Goal: Information Seeking & Learning: Learn about a topic

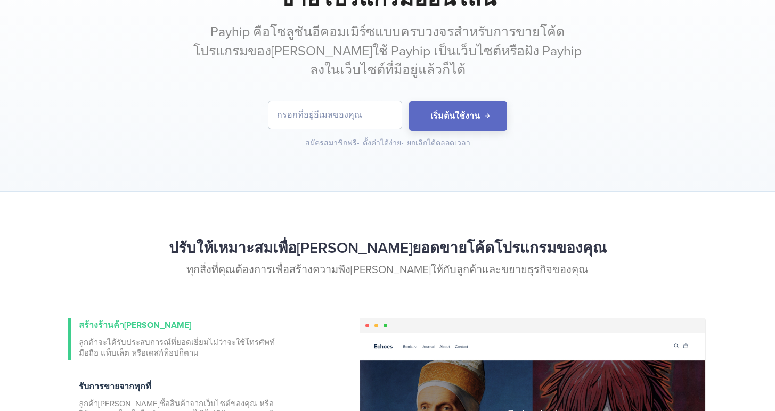
scroll to position [16, 0]
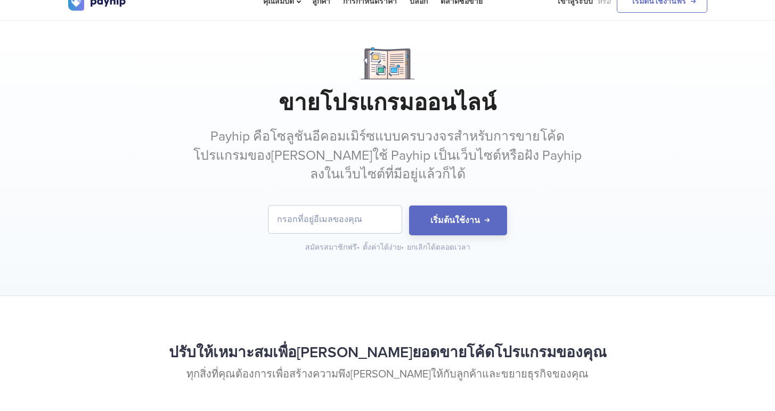
click at [377, 282] on div "ขายโปรแกรมออนไลน์ Payhip คือโซลูชันอีคอมเมิร์ซแบบครบวงจรสำหรับการขายโค้ดโปรแกรม…" at bounding box center [387, 158] width 775 height 275
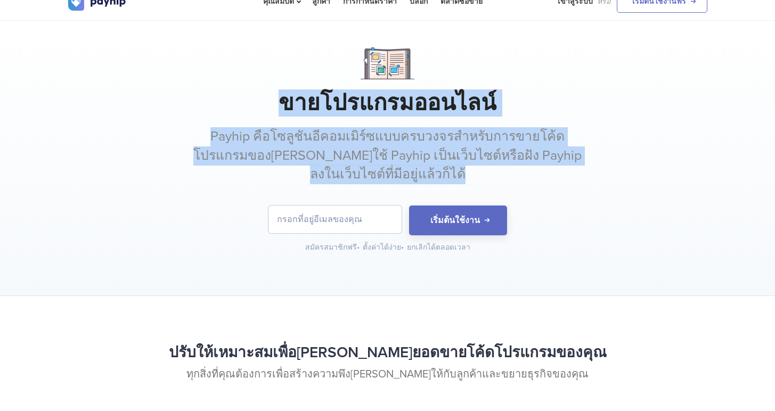
drag, startPoint x: 522, startPoint y: 166, endPoint x: 188, endPoint y: 107, distance: 339.2
click at [206, 94] on div "ขายโปรแกรมออนไลน์ Payhip คือโซลูชันอีคอมเมิร์ซแบบครบวงจรสำหรับการขายโค้ดโปรแกรม…" at bounding box center [387, 150] width 639 height 206
click at [185, 110] on h1 "ขายโปรแกรมออนไลน์" at bounding box center [387, 103] width 639 height 27
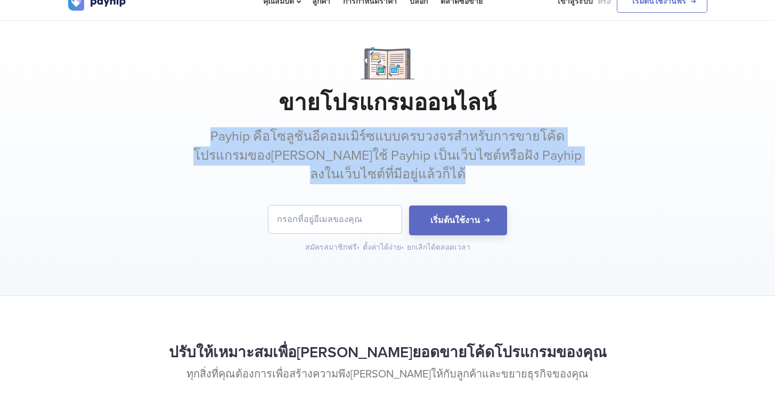
drag, startPoint x: 187, startPoint y: 125, endPoint x: 571, endPoint y: 176, distance: 387.4
click at [571, 176] on div "ขายโปรแกรมออนไลน์ Payhip คือโซลูชันอีคอมเมิร์ซแบบครบวงจรสำหรับการขายโค้ดโปรแกรม…" at bounding box center [387, 150] width 639 height 206
click at [571, 176] on p "Payhip คือโซลูชันอีคอมเมิร์ซแบบครบวงจรสำหรับการขายโค้ดโปรแกรมของ[PERSON_NAME]ใช…" at bounding box center [387, 155] width 399 height 57
drag, startPoint x: 488, startPoint y: 182, endPoint x: 178, endPoint y: 140, distance: 312.3
click at [178, 140] on div "ขายโปรแกรมออนไลน์ Payhip คือโซลูชันอีคอมเมิร์ซแบบครบวงจรสำหรับการขายโค้ดโปรแกรม…" at bounding box center [387, 150] width 639 height 206
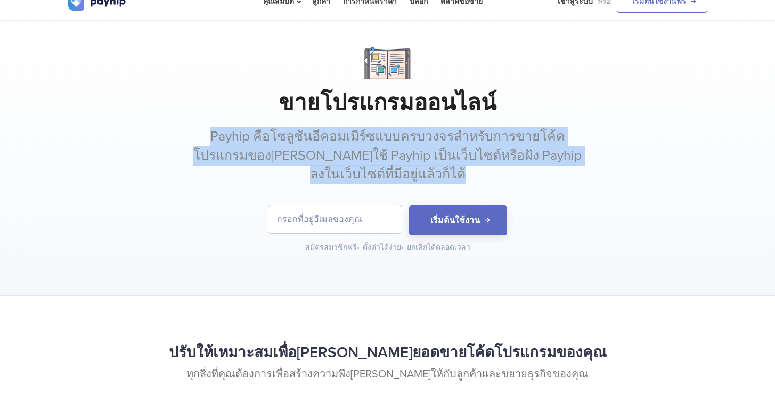
click at [178, 140] on div "ขายโปรแกรมออนไลน์ Payhip คือโซลูชันอีคอมเมิร์ซแบบครบวงจรสำหรับการขายโค้ดโปรแกรม…" at bounding box center [387, 150] width 639 height 206
drag, startPoint x: 182, startPoint y: 138, endPoint x: 491, endPoint y: 169, distance: 311.1
click at [491, 169] on div "ขายโปรแกรมออนไลน์ Payhip คือโซลูชันอีคอมเมิร์ซแบบครบวงจรสำหรับการขายโค้ดโปรแกรม…" at bounding box center [387, 150] width 639 height 206
click at [491, 169] on p "Payhip คือโซลูชันอีคอมเมิร์ซแบบครบวงจรสำหรับการขายโค้ดโปรแกรมของ[PERSON_NAME]ใช…" at bounding box center [387, 155] width 399 height 57
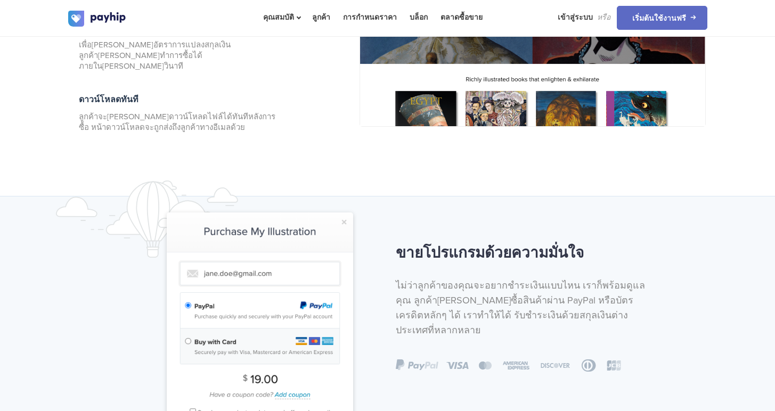
scroll to position [553, 0]
